Goal: Information Seeking & Learning: Learn about a topic

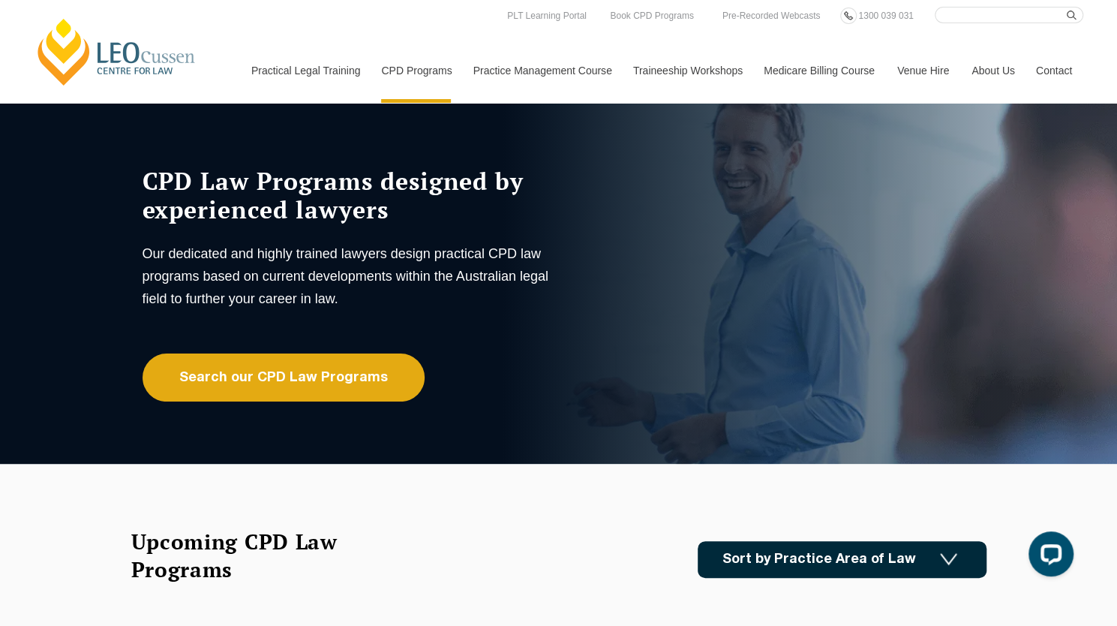
click at [973, 569] on link "Sort by Practice Area of Law" at bounding box center [842, 559] width 289 height 37
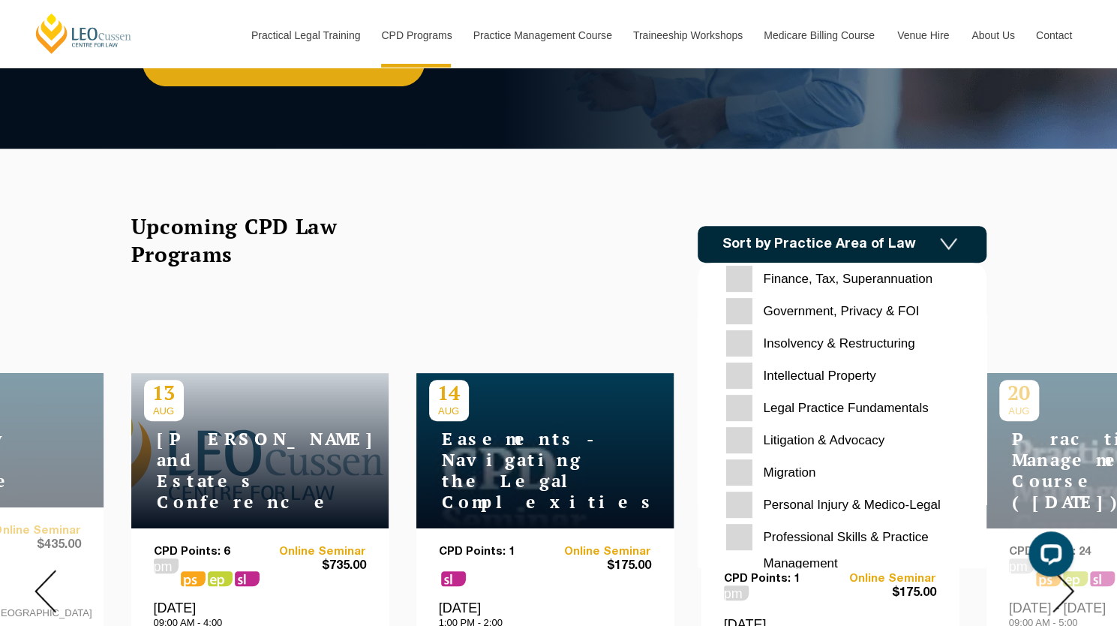
scroll to position [473, 0]
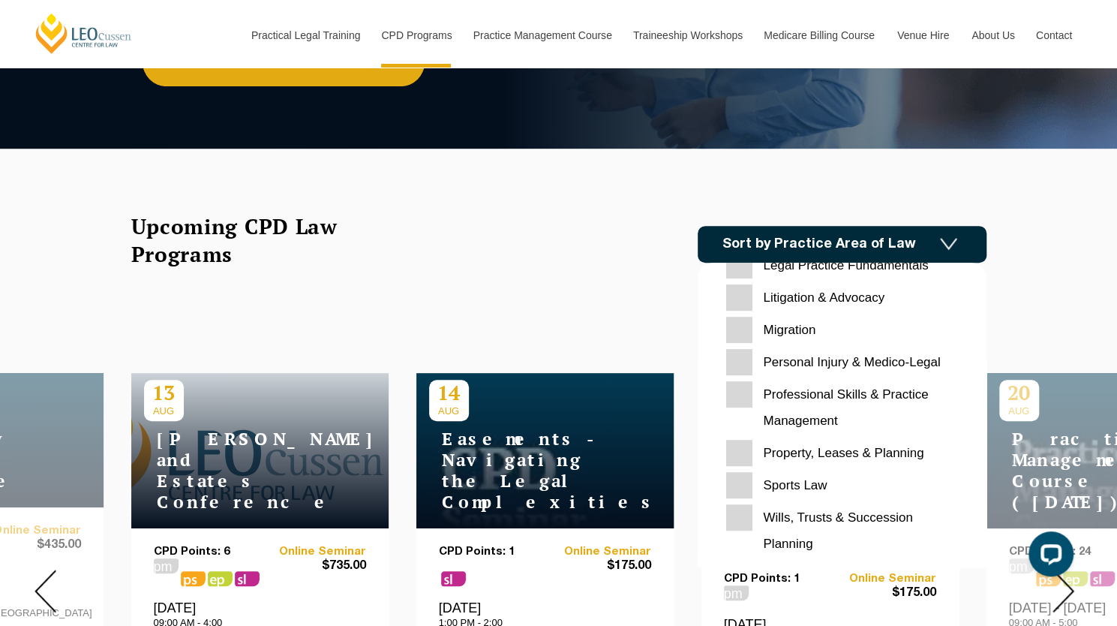
click at [737, 518] on Planning "Wills, Trusts & Succession Planning" at bounding box center [842, 530] width 232 height 53
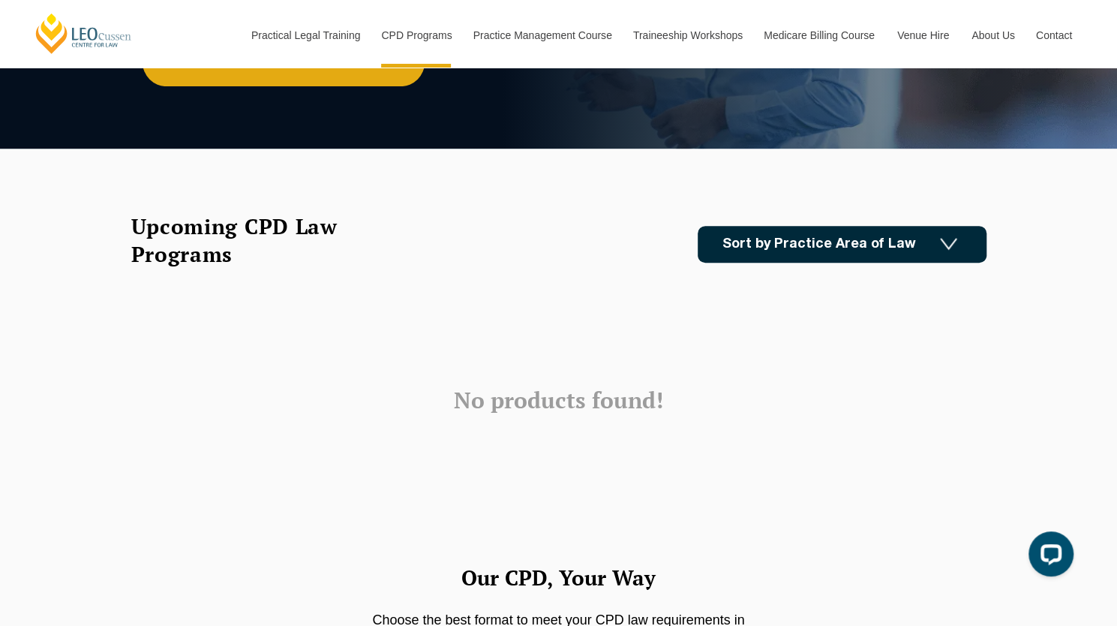
click at [935, 245] on link "Sort by Practice Area of Law" at bounding box center [842, 244] width 289 height 37
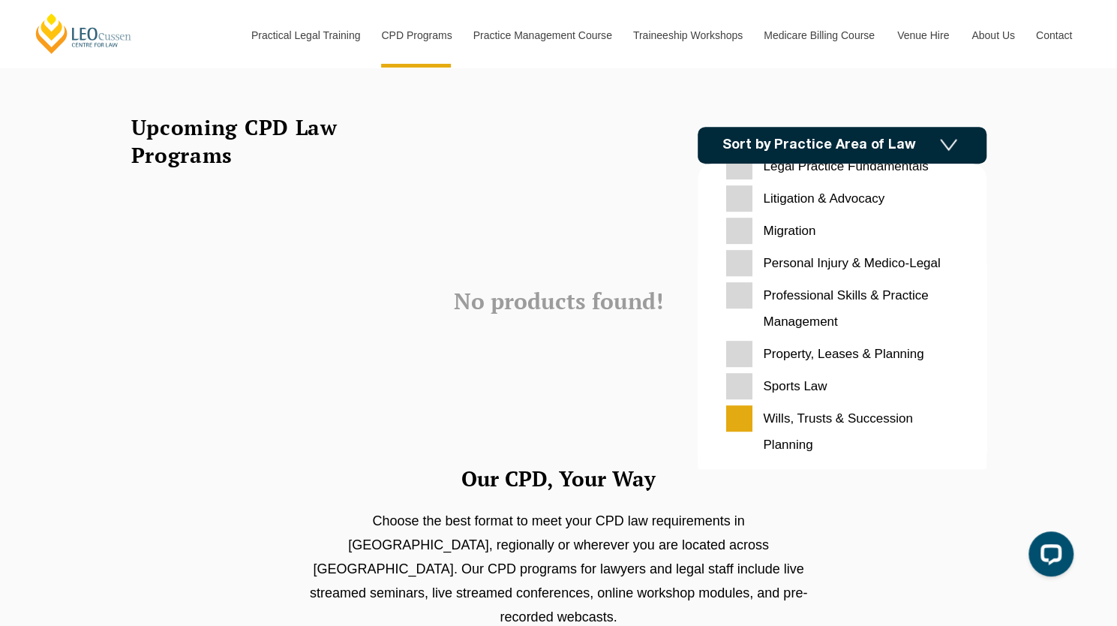
scroll to position [422, 0]
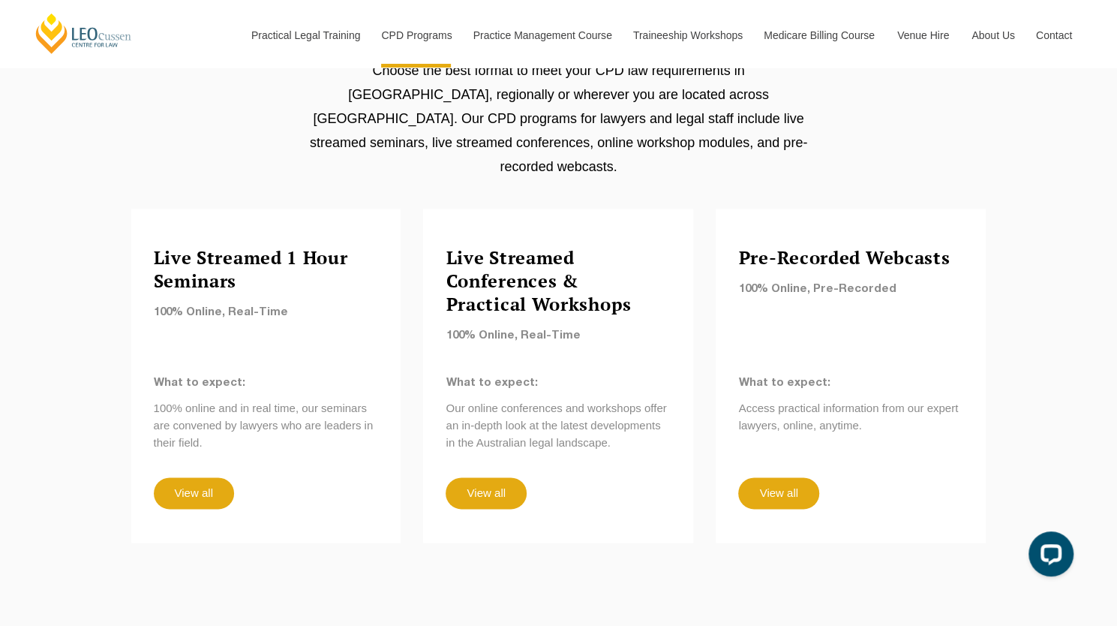
scroll to position [914, 0]
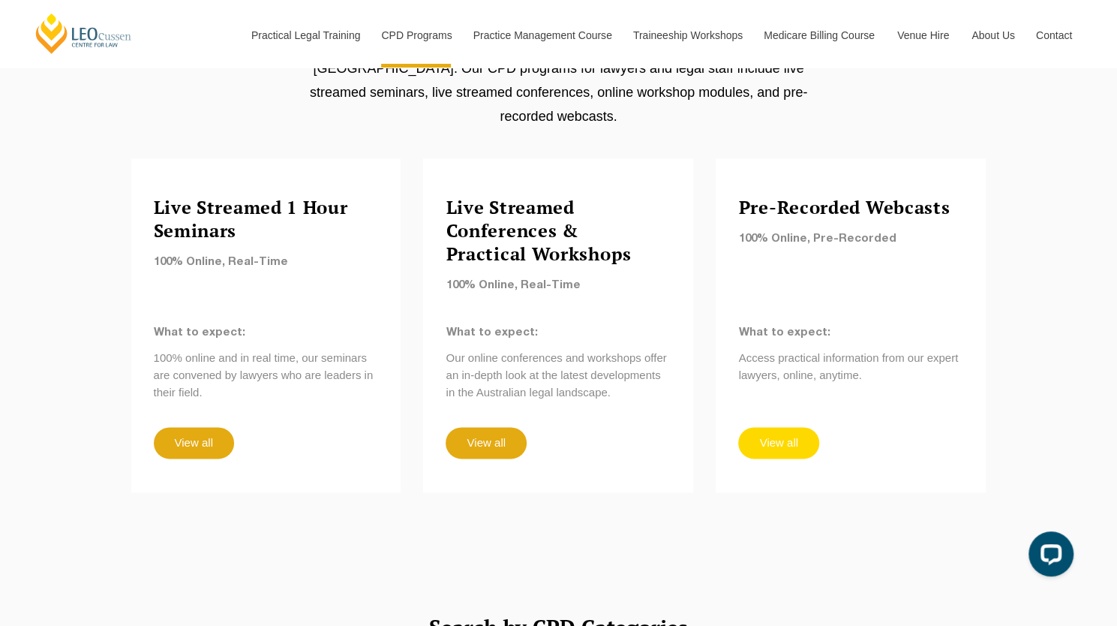
click at [804, 431] on link "View all" at bounding box center [778, 443] width 80 height 32
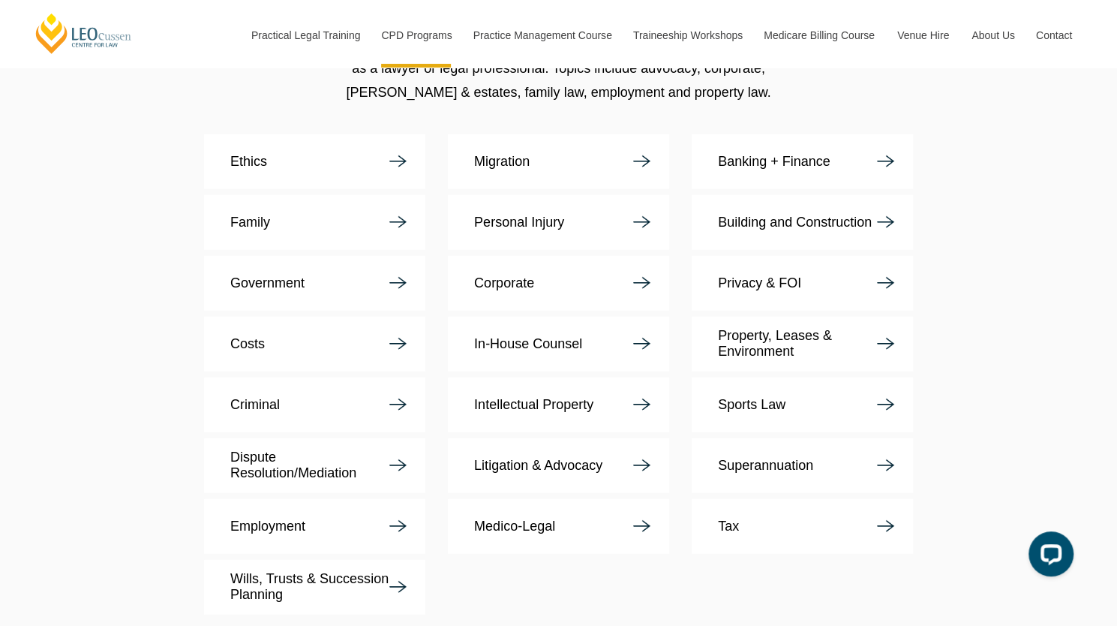
scroll to position [2433, 0]
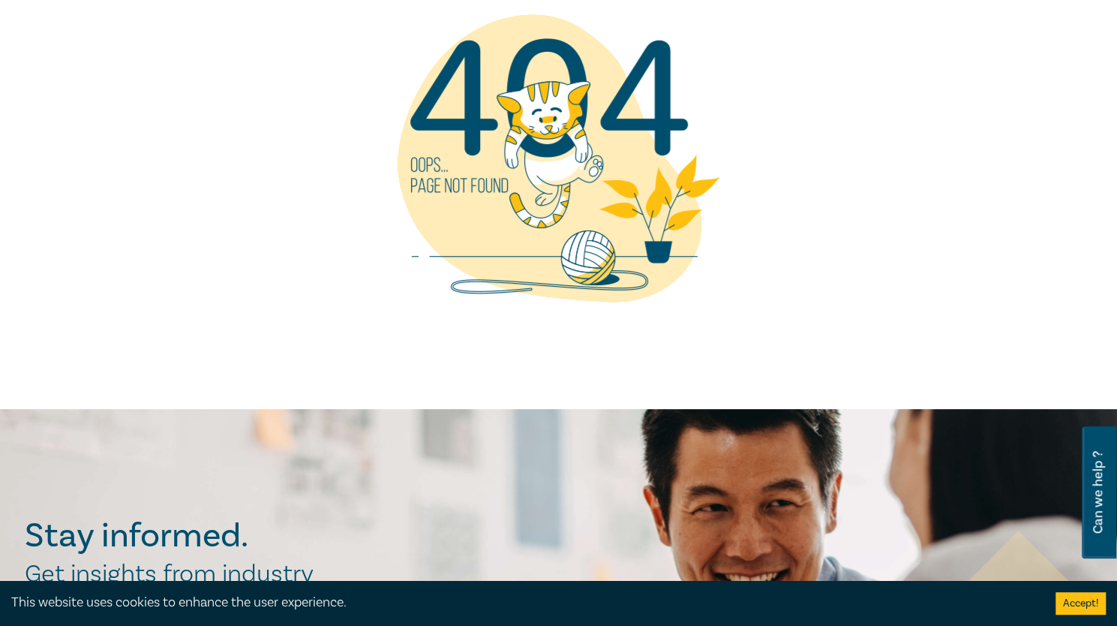
scroll to position [163, 0]
